Goal: Information Seeking & Learning: Learn about a topic

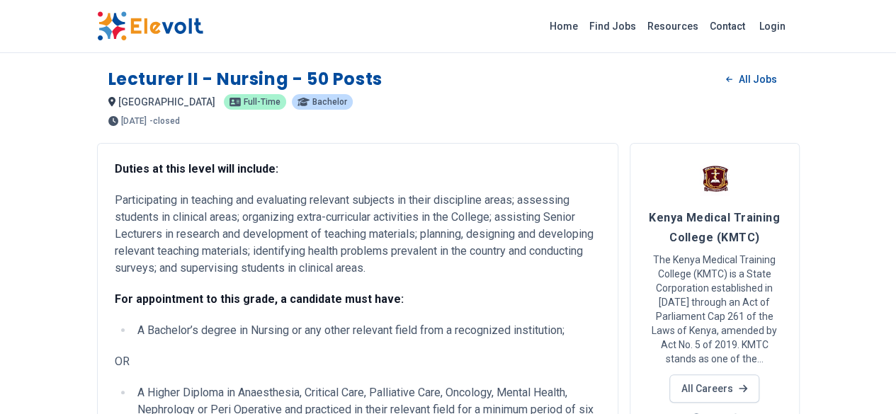
click at [382, 239] on p "Participating in teaching and evaluating relevant subjects in their discipline …" at bounding box center [358, 234] width 486 height 85
click at [392, 253] on p "Participating in teaching and evaluating relevant subjects in their discipline …" at bounding box center [358, 234] width 486 height 85
click at [115, 200] on p "Participating in teaching and evaluating relevant subjects in their discipline …" at bounding box center [358, 234] width 486 height 85
drag, startPoint x: 25, startPoint y: 199, endPoint x: 33, endPoint y: 200, distance: 7.9
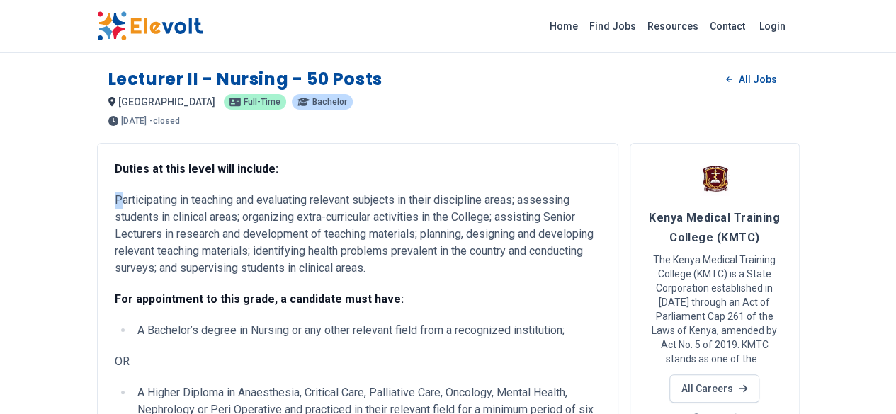
click at [97, 200] on div "Duties at this level will include: Participating in teaching and evaluating rel…" at bounding box center [357, 410] width 521 height 535
click at [115, 200] on p "Participating in teaching and evaluating relevant subjects in their discipline …" at bounding box center [358, 234] width 486 height 85
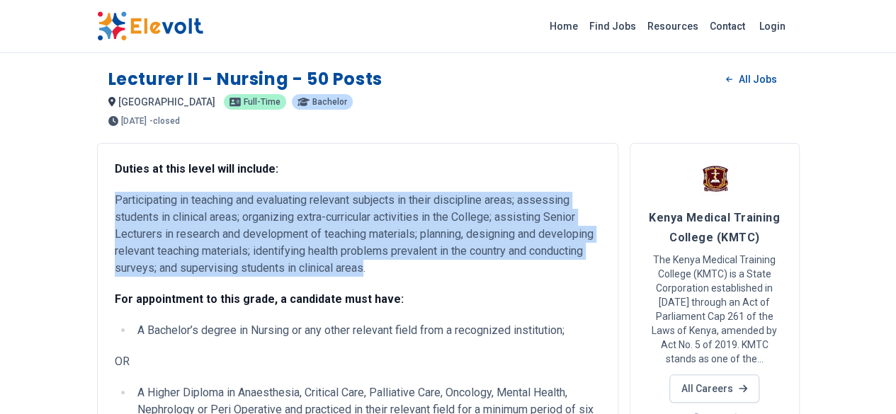
drag, startPoint x: 30, startPoint y: 196, endPoint x: 401, endPoint y: 247, distance: 374.6
click at [401, 247] on p "Participating in teaching and evaluating relevant subjects in their discipline …" at bounding box center [358, 234] width 486 height 85
copy p "Participating in teaching and evaluating relevant subjects in their discipline …"
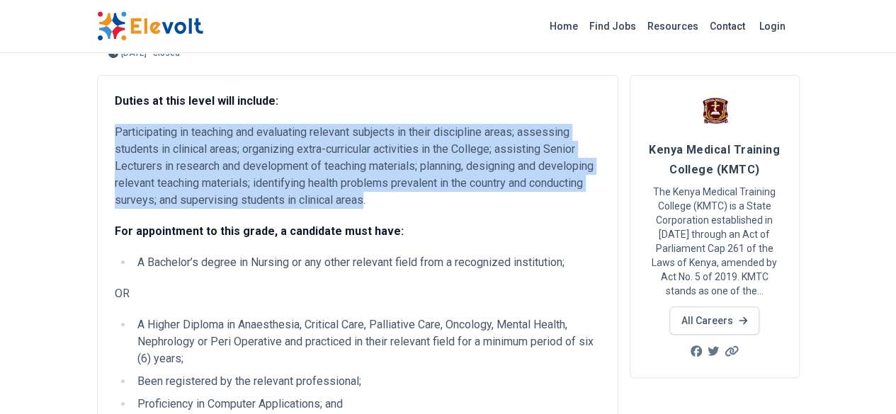
scroll to position [69, 0]
click at [759, 306] on link "All Careers" at bounding box center [714, 320] width 90 height 28
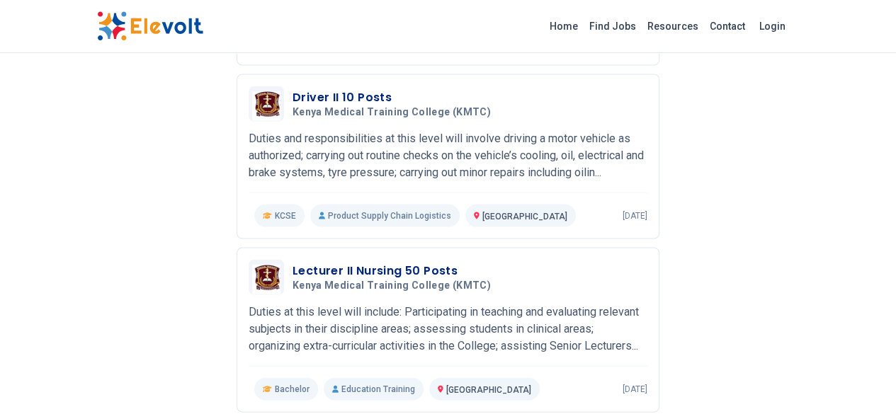
scroll to position [1304, 0]
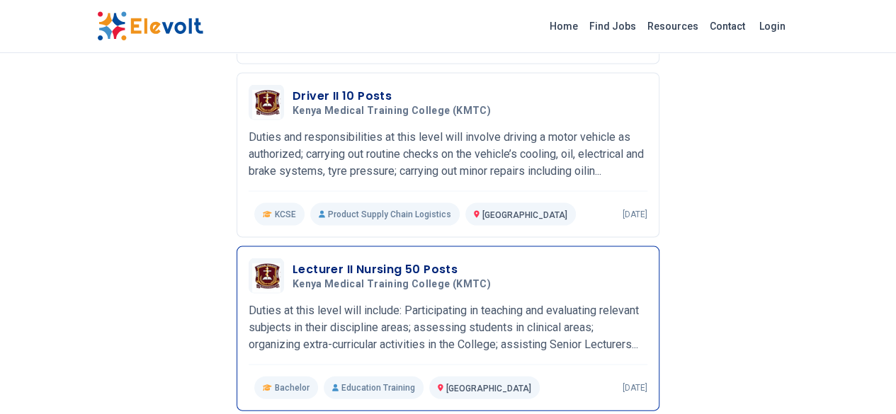
click at [346, 261] on h3 "Lecturer II Nursing 50 Posts" at bounding box center [394, 269] width 204 height 17
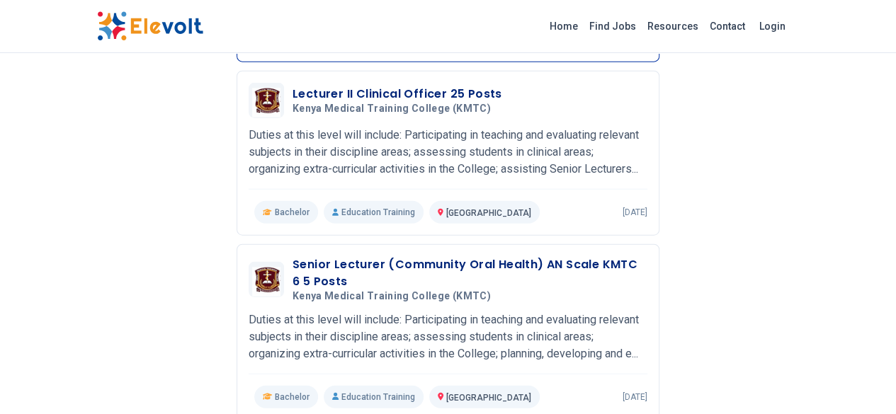
scroll to position [1654, 0]
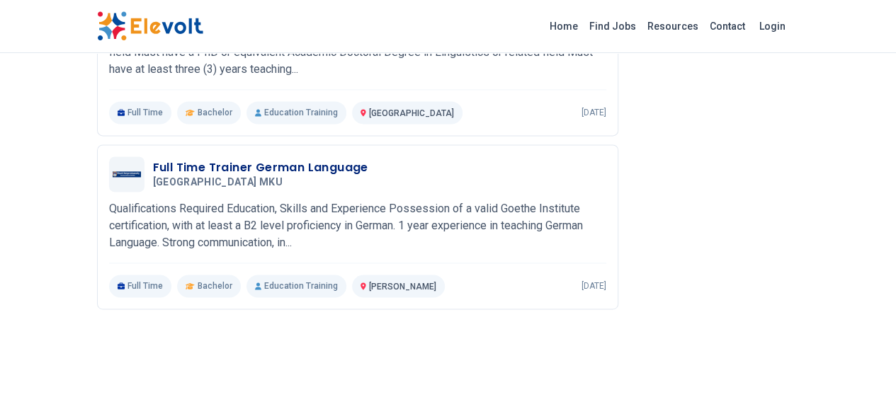
scroll to position [942, 0]
